Goal: Task Accomplishment & Management: Complete application form

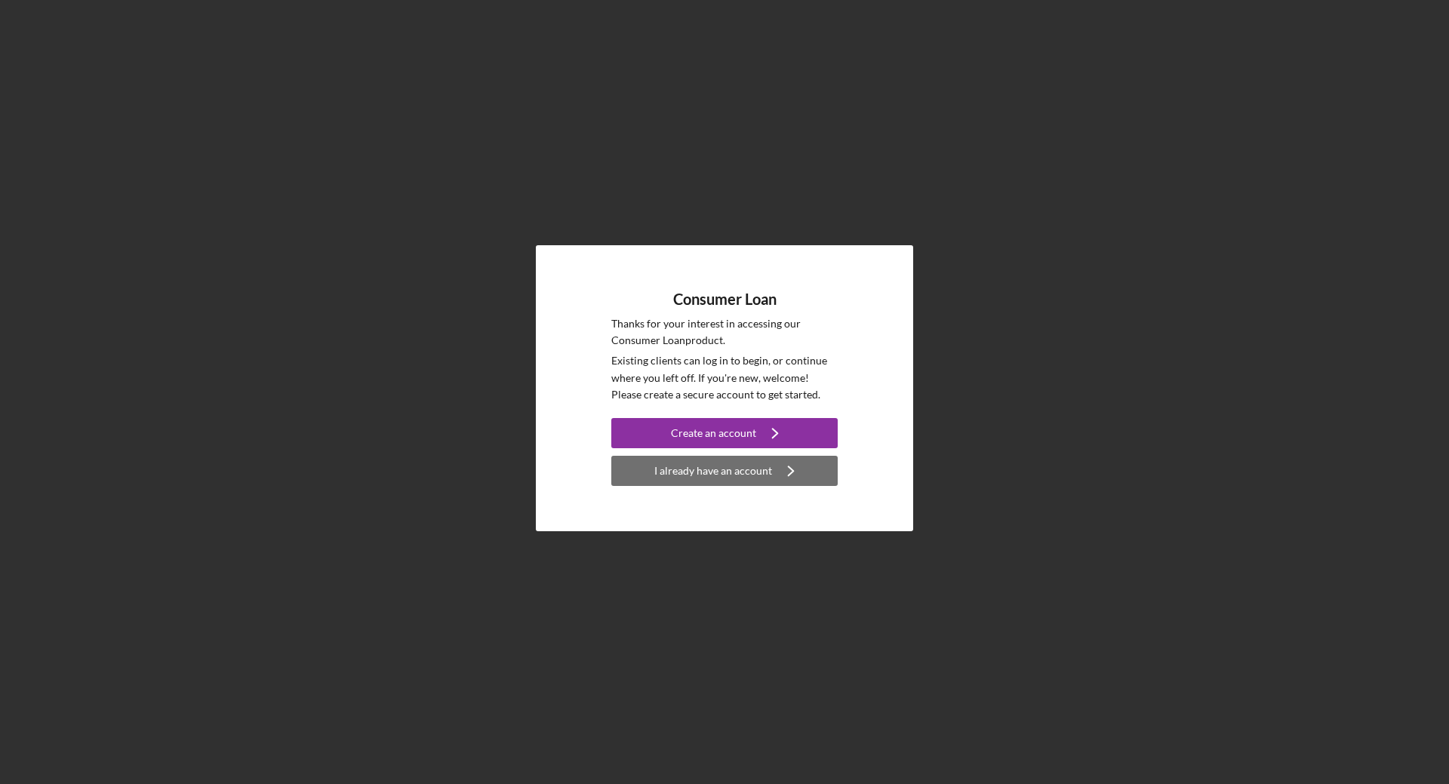
click at [707, 472] on div "I already have an account" at bounding box center [713, 471] width 118 height 30
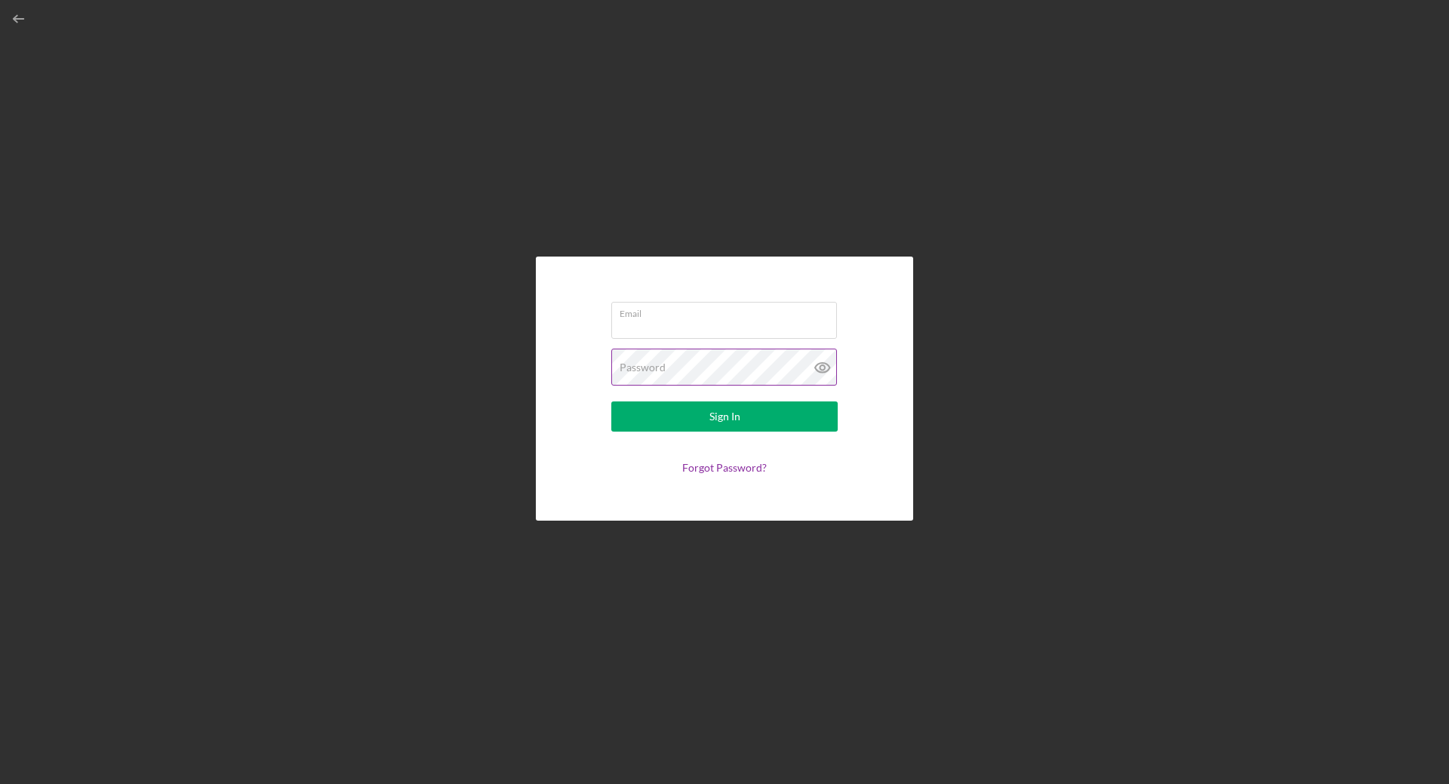
type input "[EMAIL_ADDRESS][DOMAIN_NAME]"
click at [723, 420] on div "Sign In" at bounding box center [724, 416] width 31 height 30
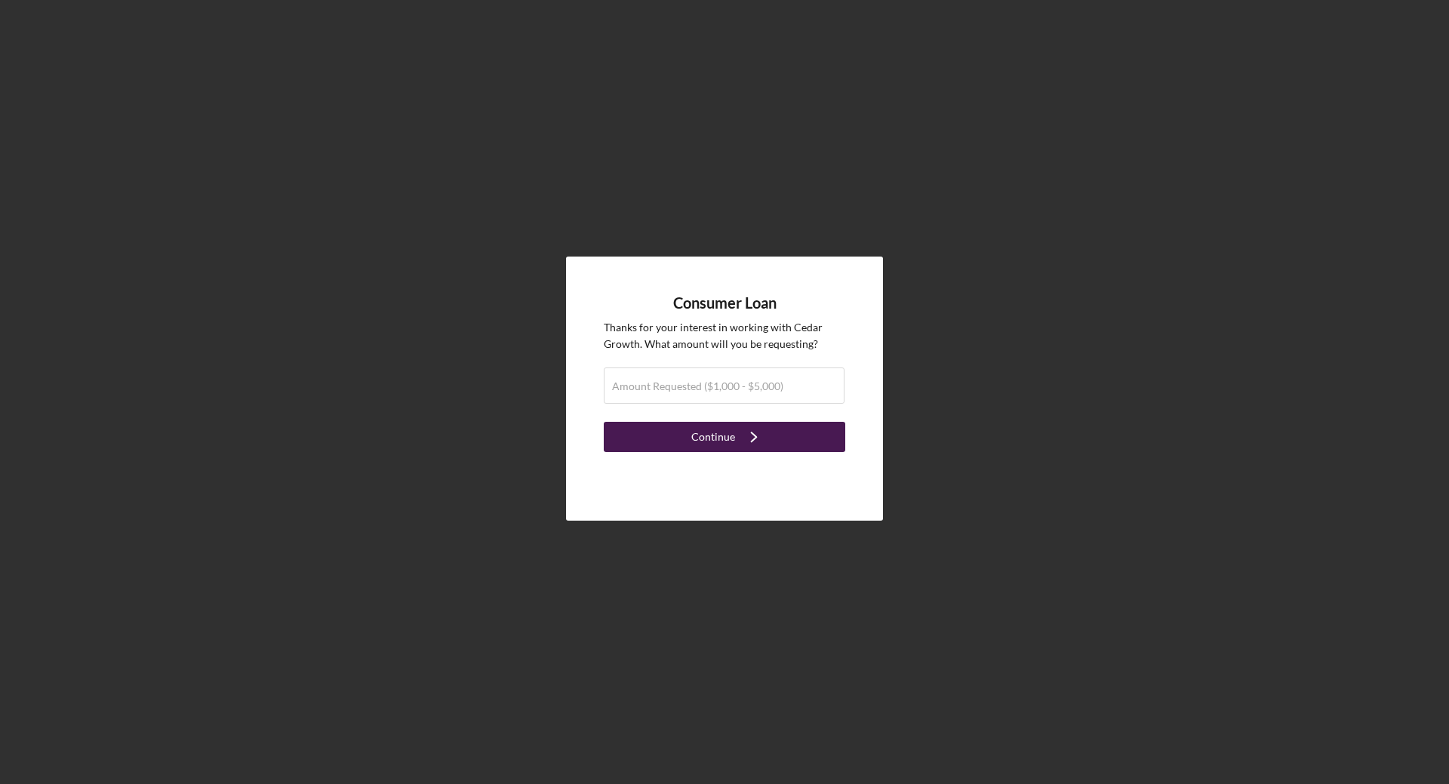
click at [706, 437] on div "Continue" at bounding box center [713, 437] width 44 height 30
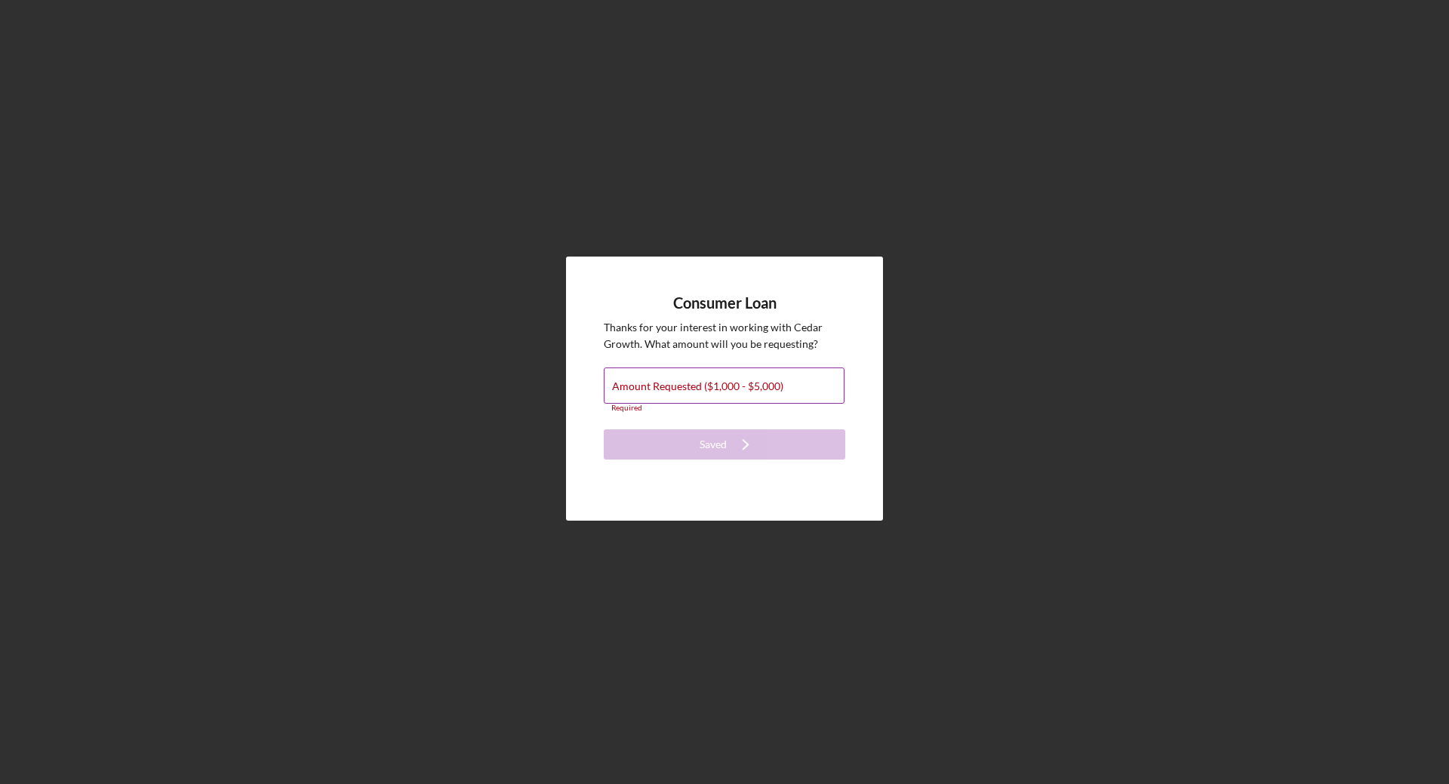
click at [739, 388] on label "Amount Requested ($1,000 - $5,000)" at bounding box center [697, 386] width 171 height 12
click at [739, 388] on input "Amount Requested ($1,000 - $5,000)" at bounding box center [724, 385] width 241 height 36
type input "$5,000"
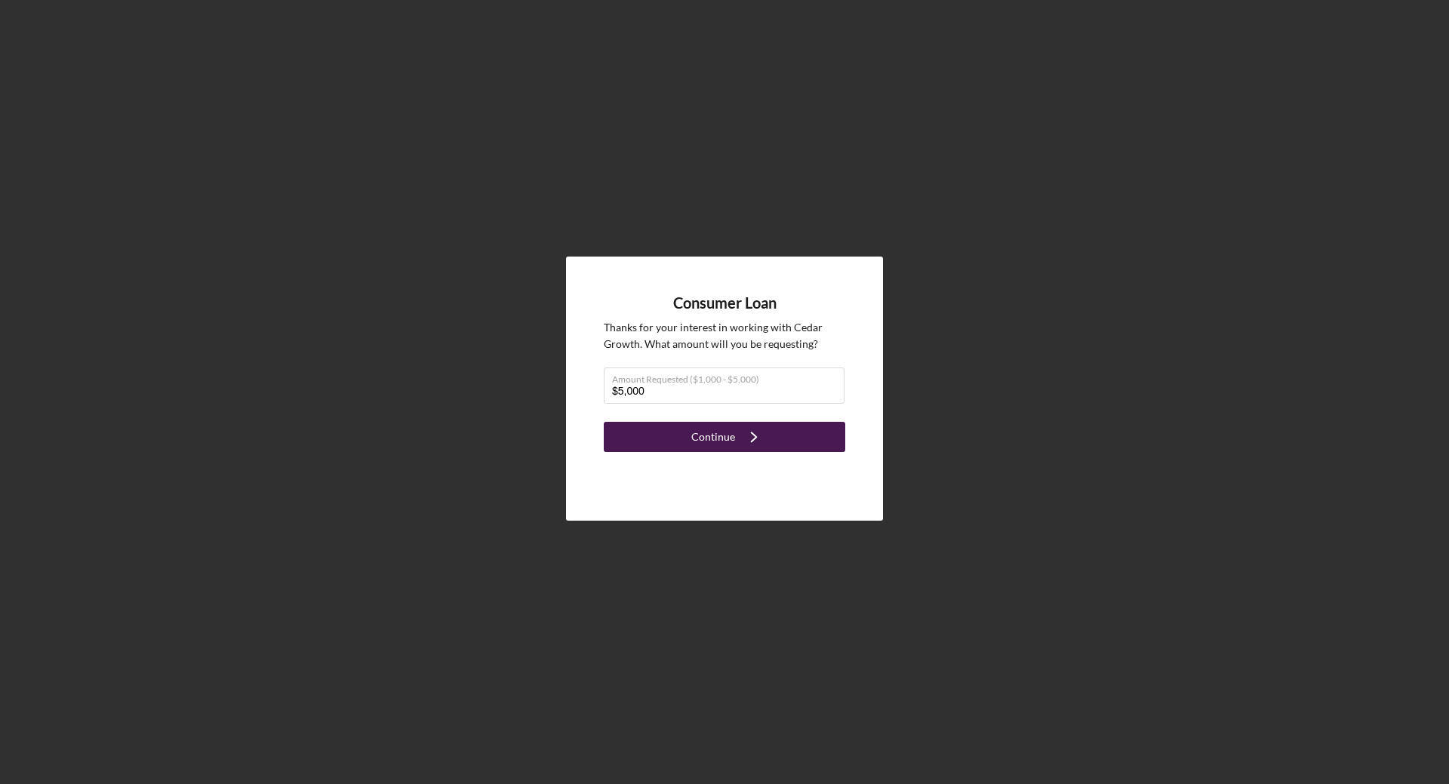
click at [772, 432] on button "Continue Icon/Navigate" at bounding box center [724, 437] width 241 height 30
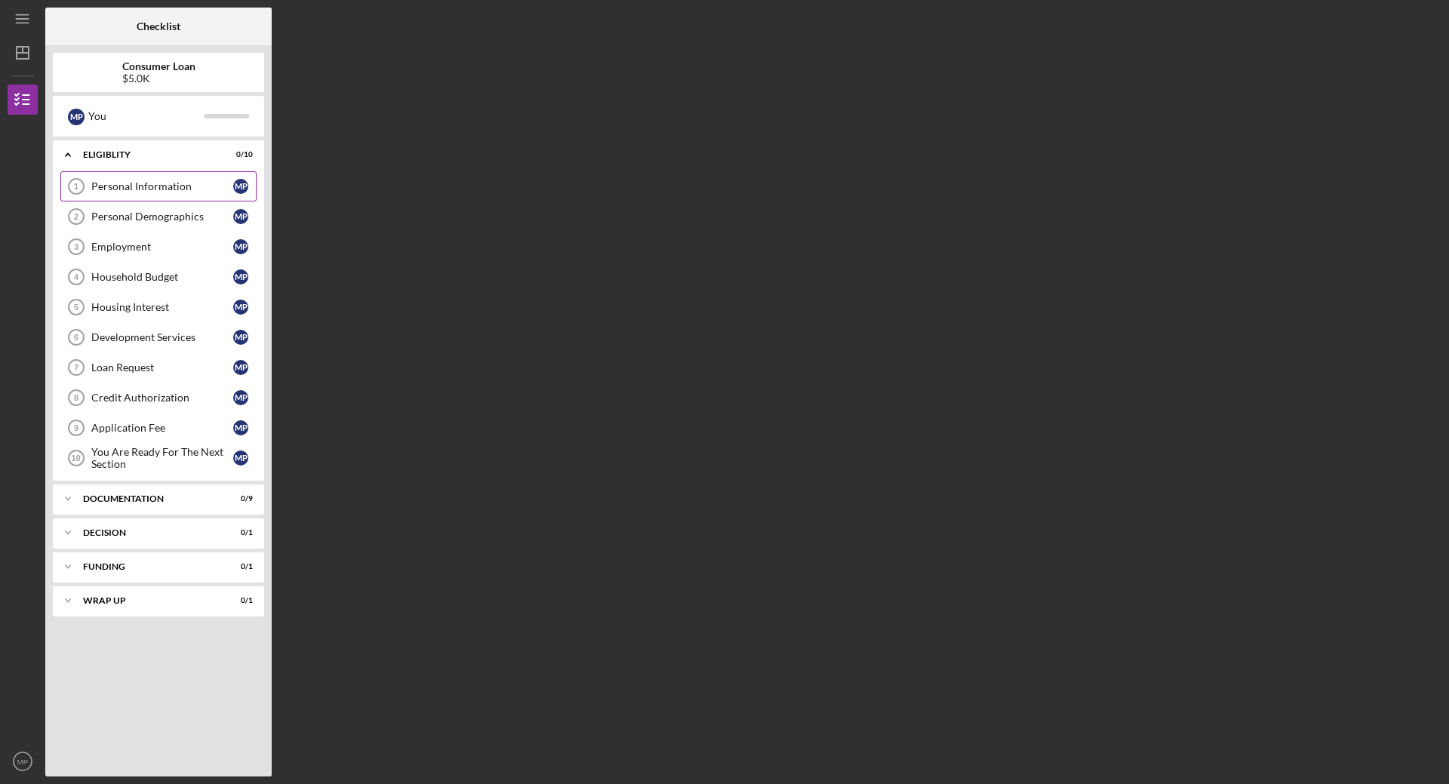
click at [143, 189] on div "Personal Information" at bounding box center [162, 186] width 142 height 12
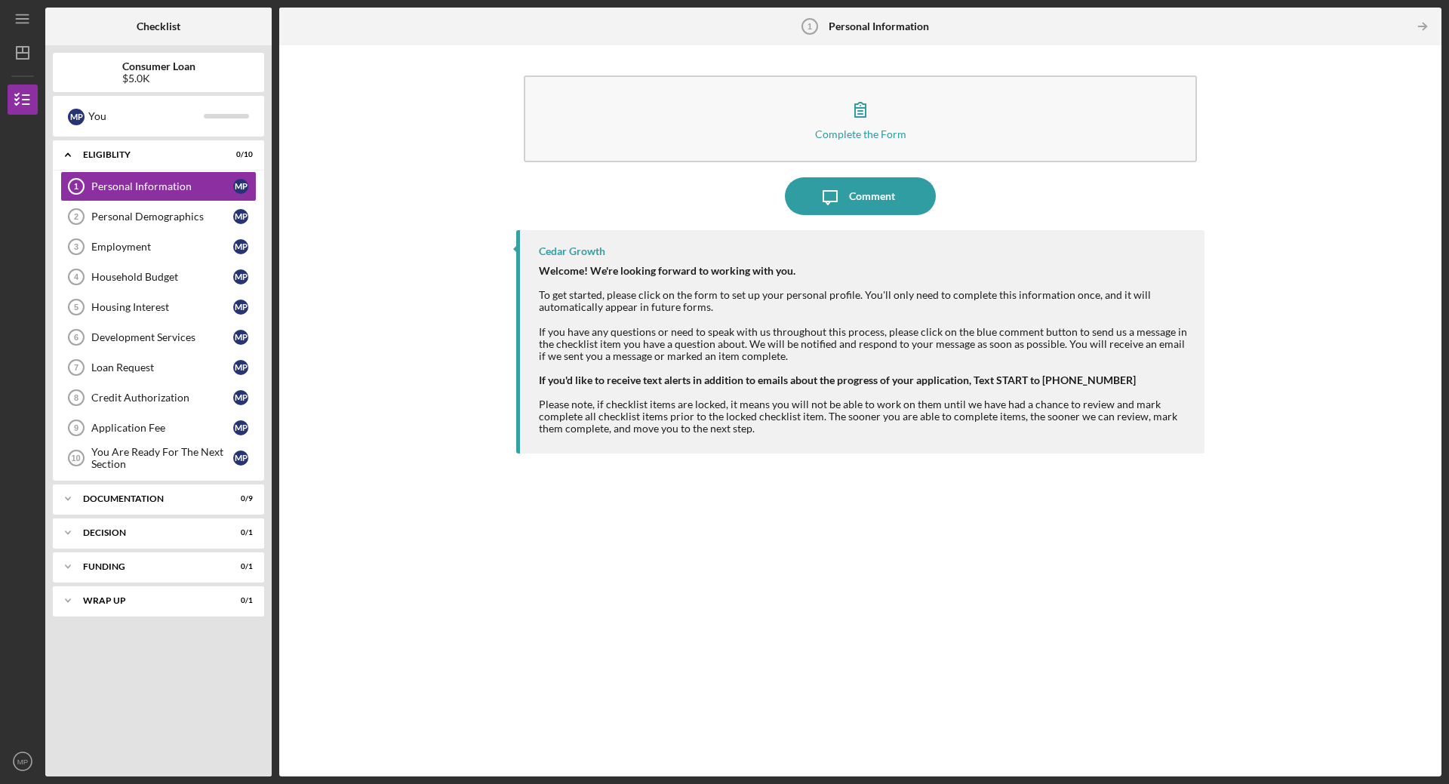
click at [14, 4] on div "Icon/Menu" at bounding box center [23, 19] width 30 height 38
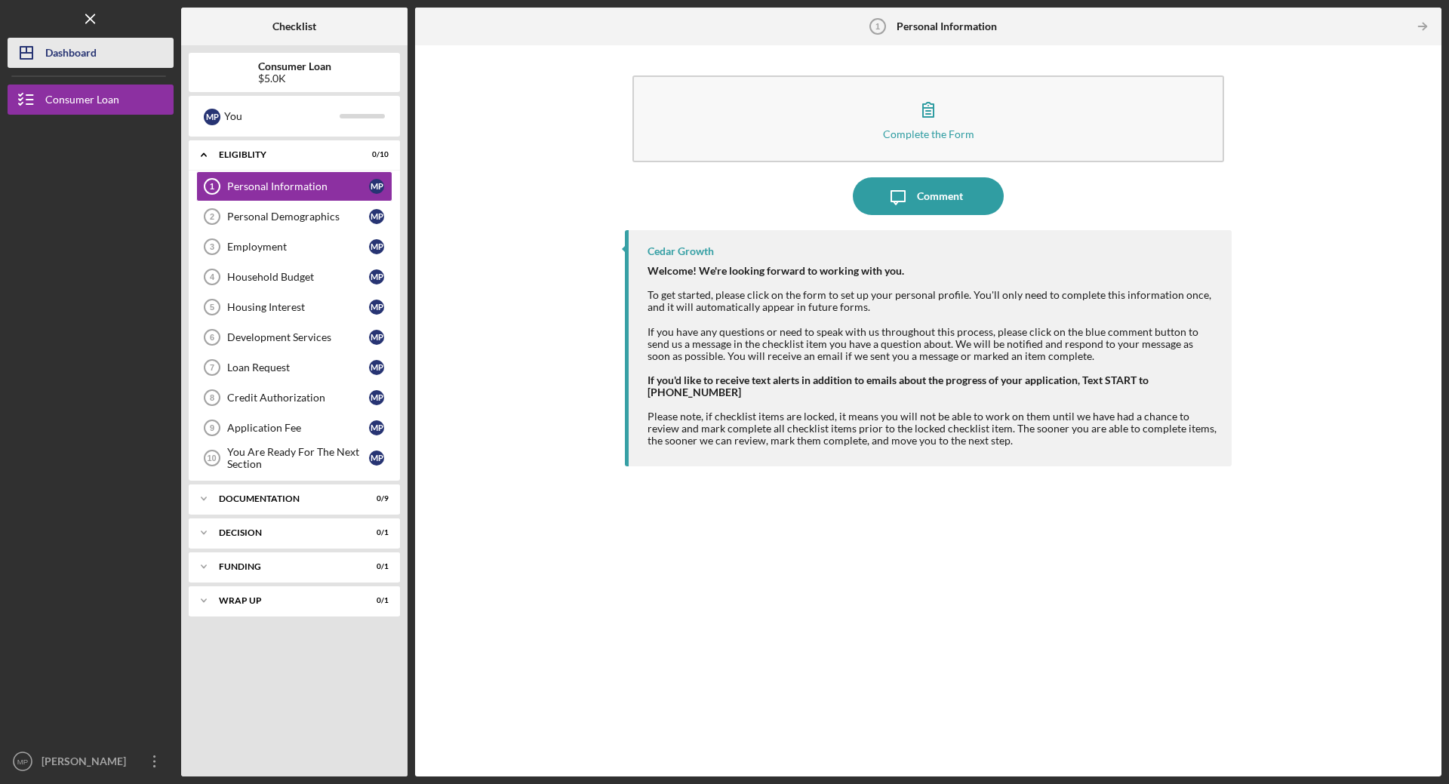
click at [51, 45] on div "Dashboard" at bounding box center [70, 55] width 51 height 34
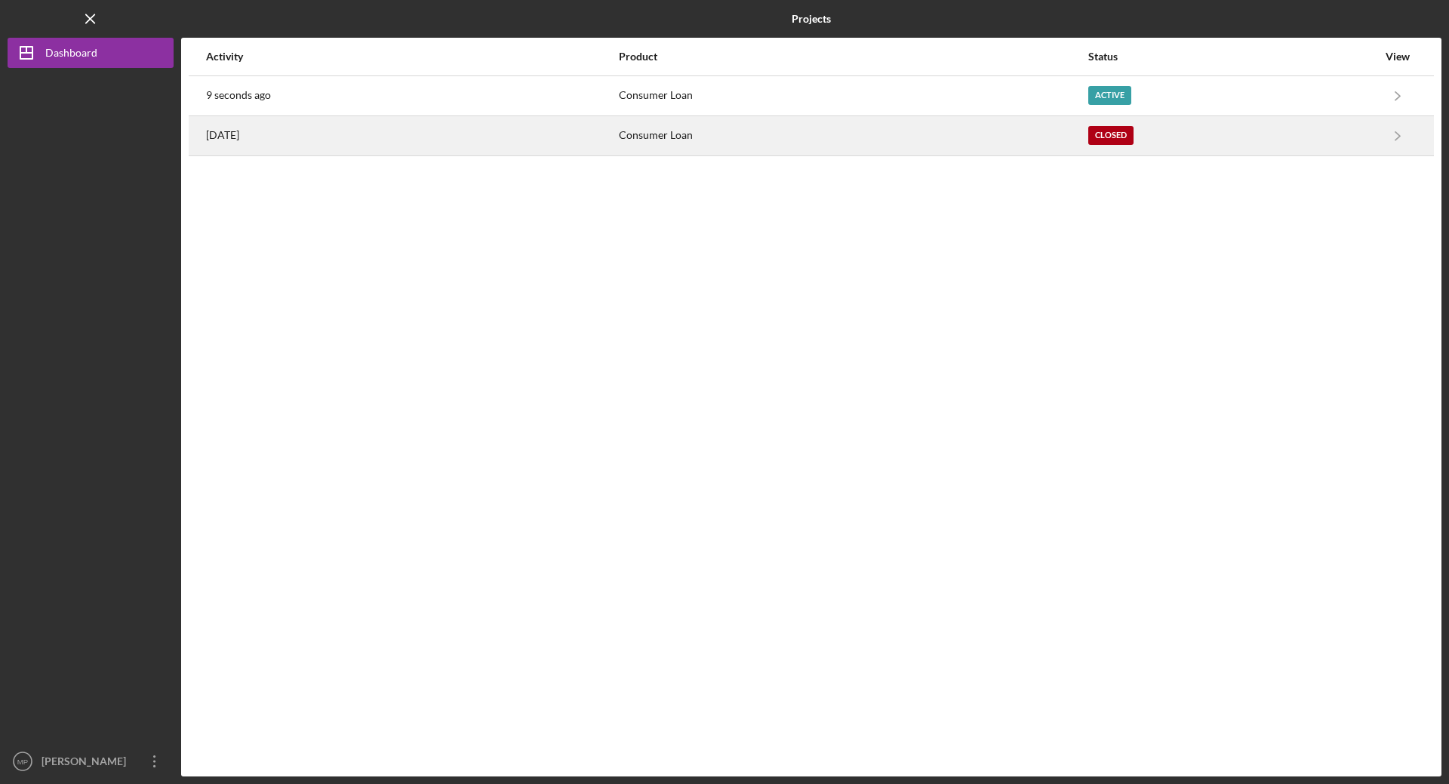
click at [1268, 129] on div "Closed" at bounding box center [1232, 136] width 289 height 38
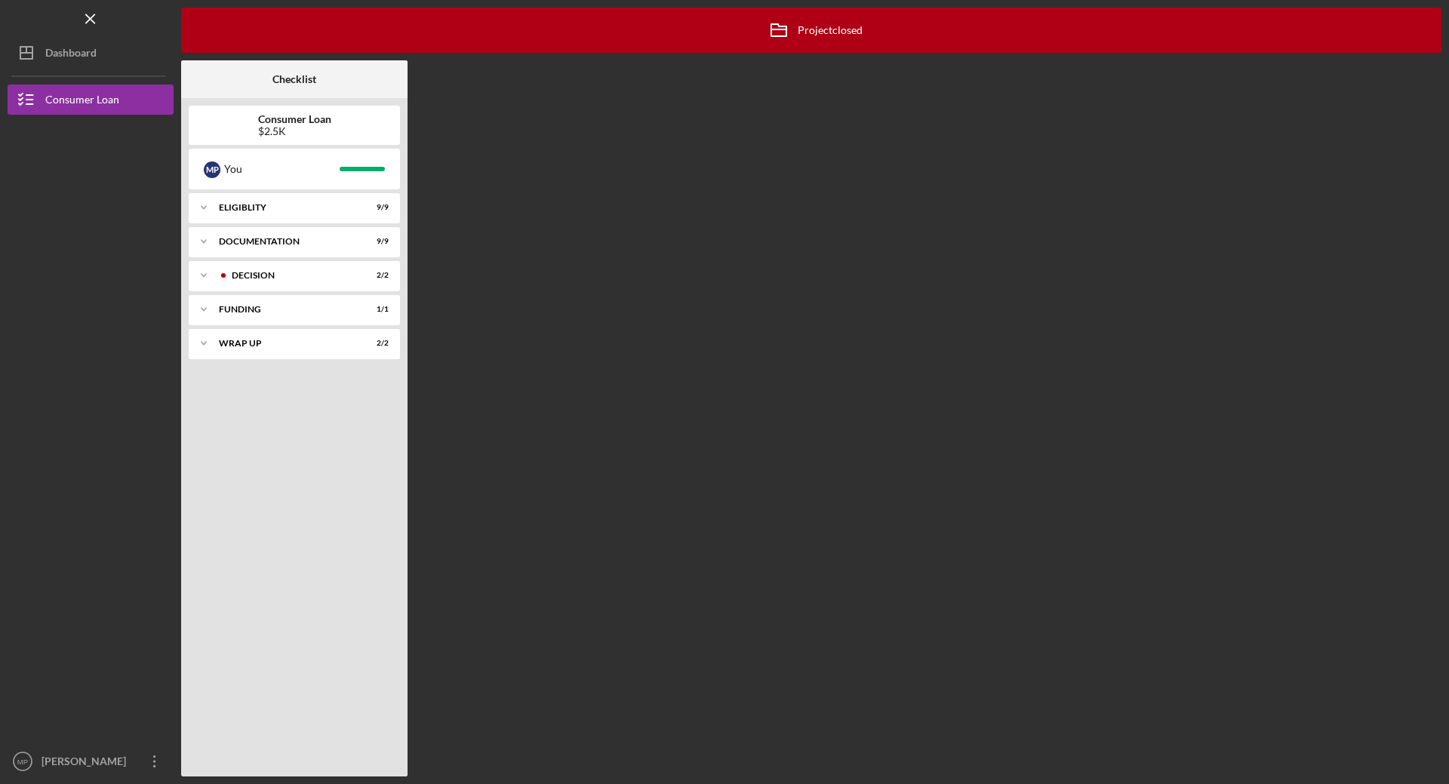
click at [280, 128] on div "$2.5K" at bounding box center [294, 131] width 73 height 12
click at [64, 53] on div "Dashboard" at bounding box center [70, 55] width 51 height 34
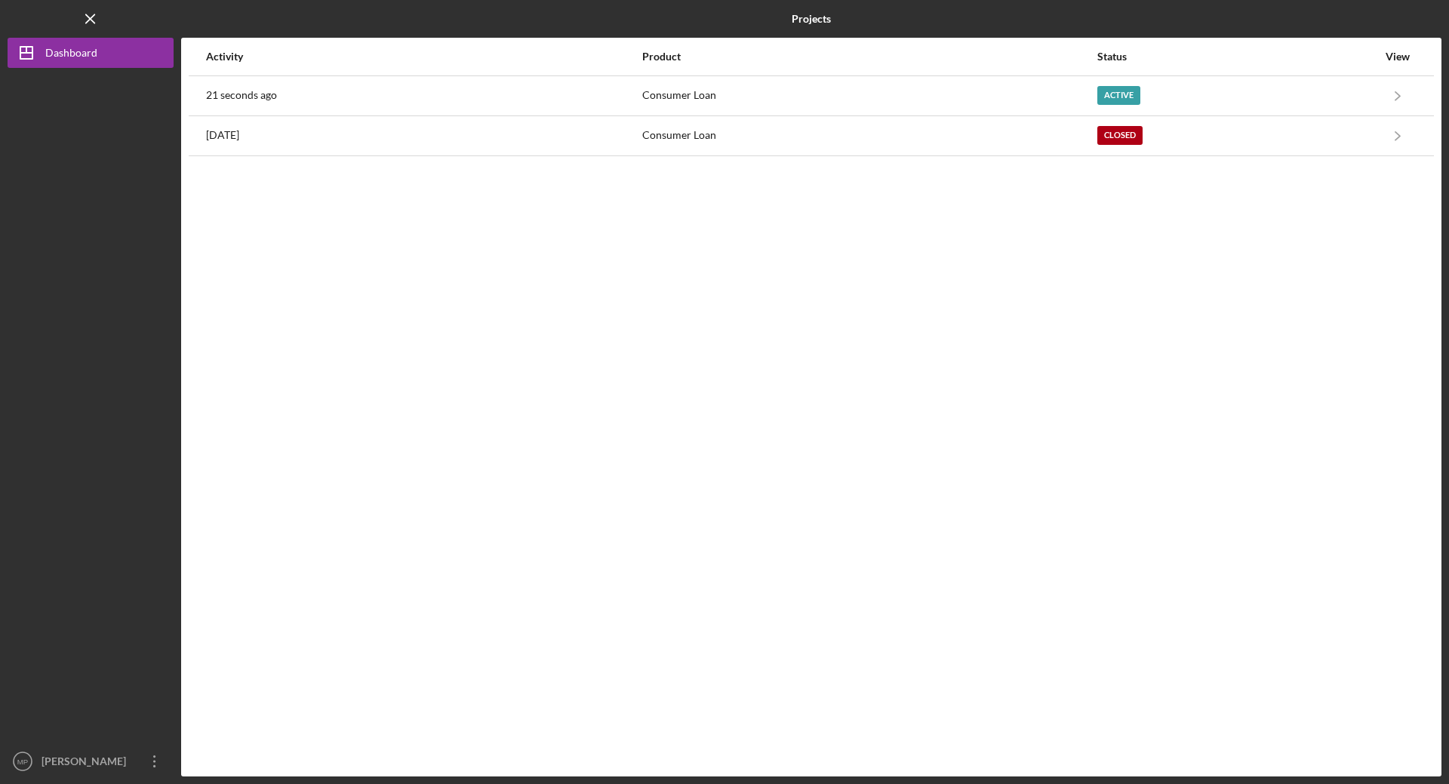
drag, startPoint x: 1314, startPoint y: 104, endPoint x: 638, endPoint y: 208, distance: 683.9
click at [638, 208] on div "Activity Product Status View 21 seconds ago Consumer Loan Active Icon/Navigate …" at bounding box center [811, 407] width 1260 height 739
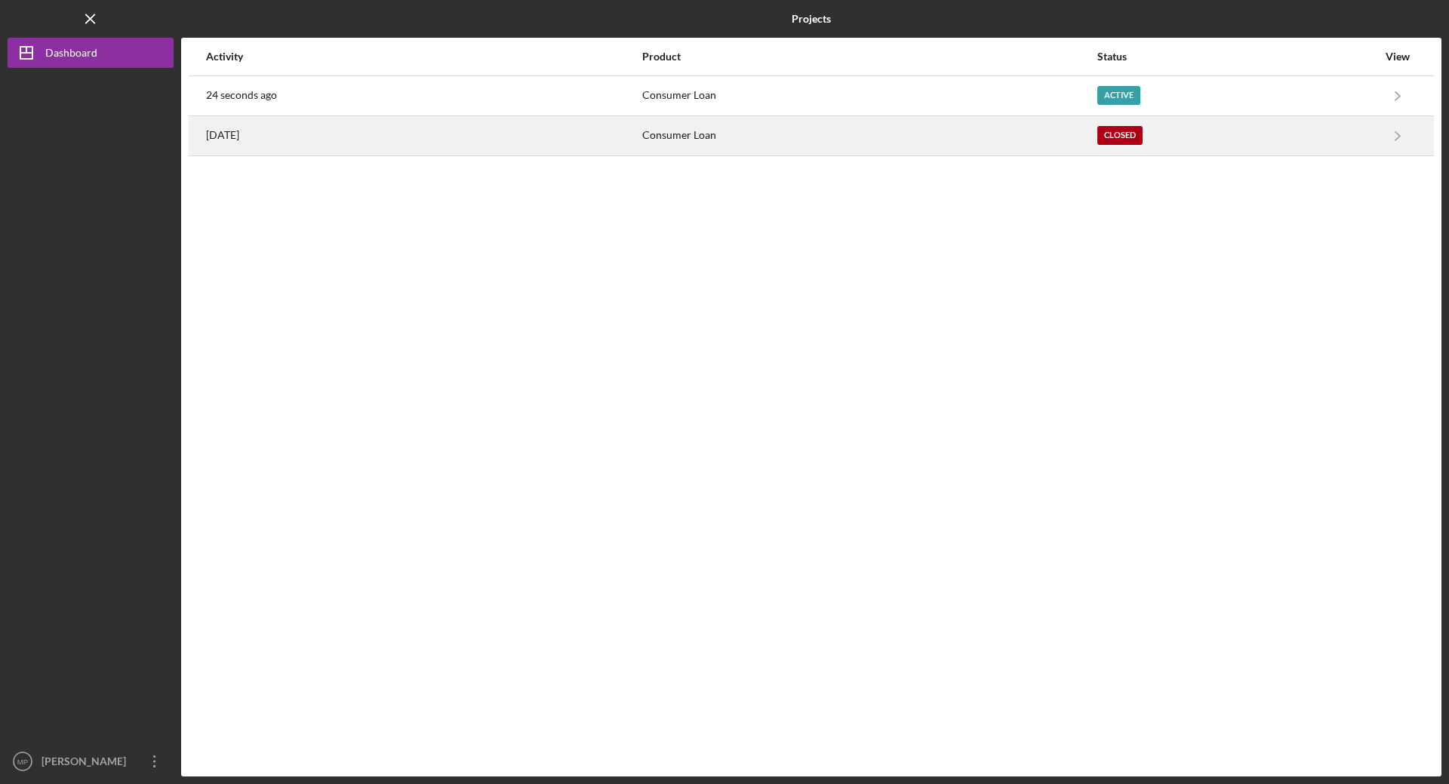
click at [1308, 128] on div "Closed" at bounding box center [1237, 136] width 280 height 38
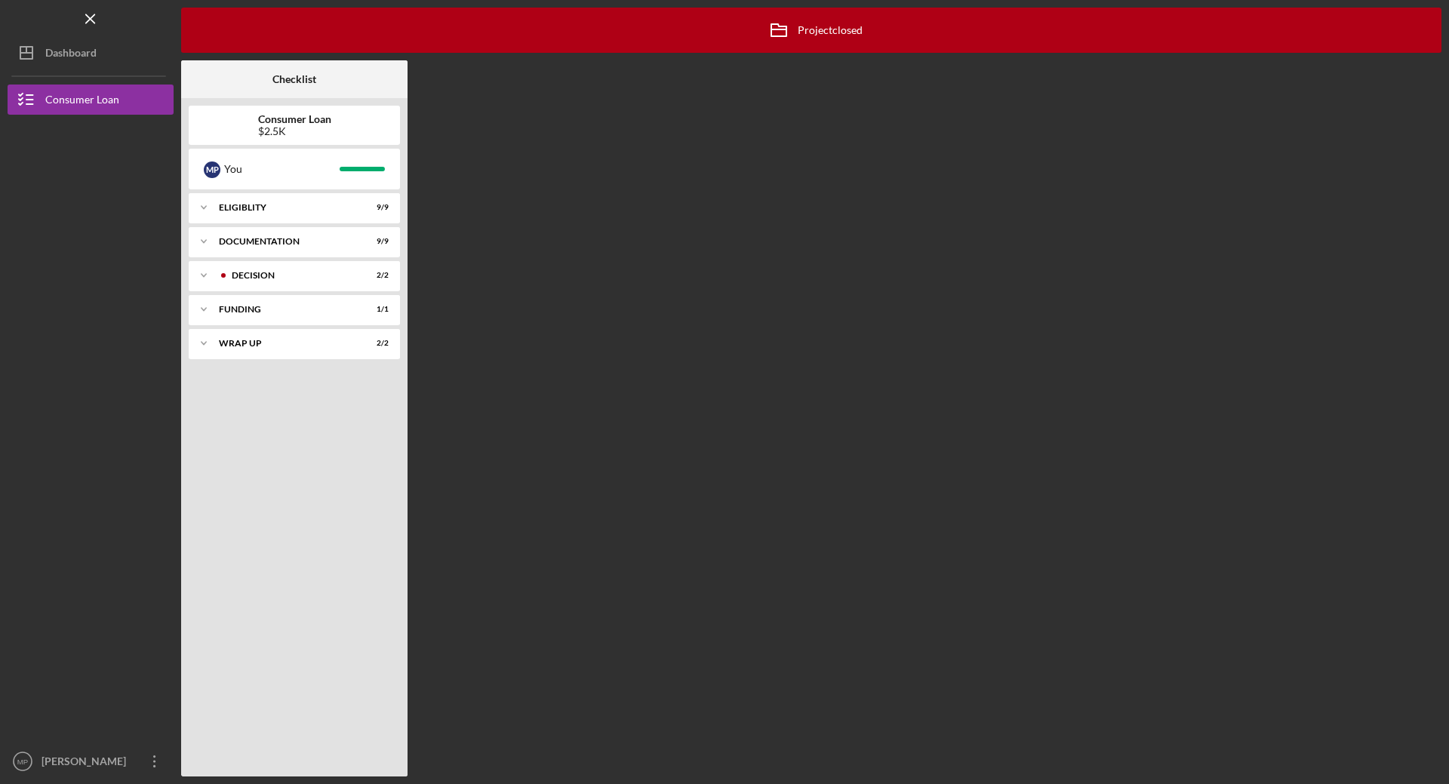
click at [243, 128] on div "Consumer Loan $2.5K" at bounding box center [294, 125] width 211 height 24
click at [275, 113] on b "Consumer Loan" at bounding box center [294, 119] width 73 height 12
